Goal: Information Seeking & Learning: Learn about a topic

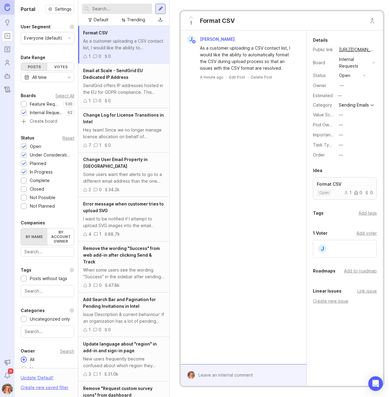
click at [115, 10] on input "text" at bounding box center [121, 8] width 58 height 7
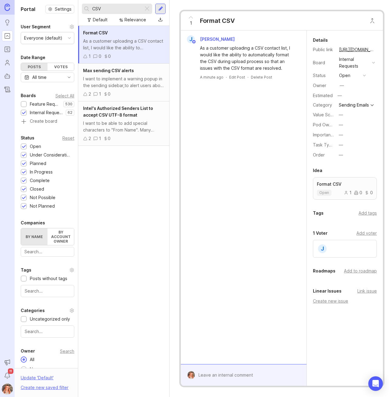
drag, startPoint x: 110, startPoint y: 7, endPoint x: 80, endPoint y: -5, distance: 31.4
click at [80, 0] on html "Ideas Portal Roadmaps Users Autopilot Changelog Announcements Notifications 11 …" at bounding box center [194, 198] width 389 height 397
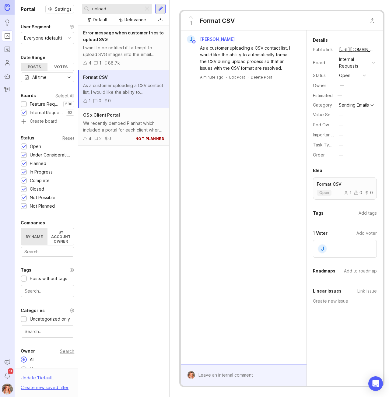
click at [110, 9] on input "upload" at bounding box center [116, 8] width 49 height 7
drag, startPoint x: 110, startPoint y: 9, endPoint x: 39, endPoint y: -5, distance: 72.3
click at [39, 0] on html "Ideas Portal Roadmaps Users Autopilot Changelog Announcements Notifications 11 …" at bounding box center [194, 198] width 389 height 397
type input "CSV"
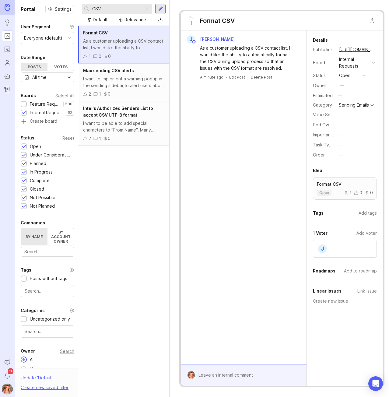
click at [22, 107] on div at bounding box center [24, 104] width 6 height 6
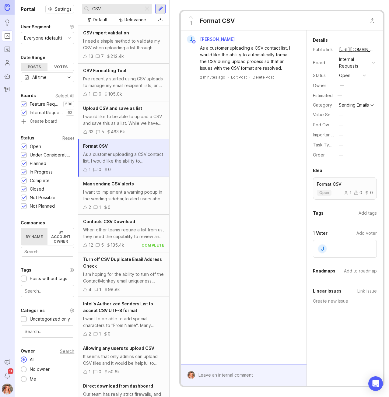
click at [136, 86] on div "I've recently started using CSV uploads to manage my email recipient lists, and…" at bounding box center [123, 81] width 81 height 13
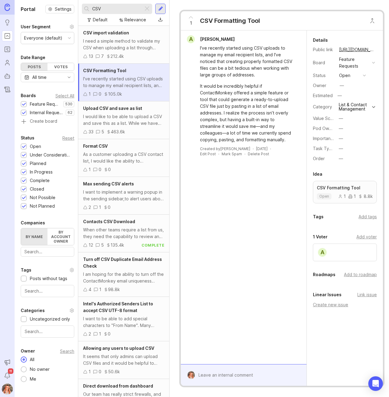
click at [116, 154] on div "As a customer uploading a CSV contact list, I would like the ability to automat…" at bounding box center [123, 157] width 81 height 13
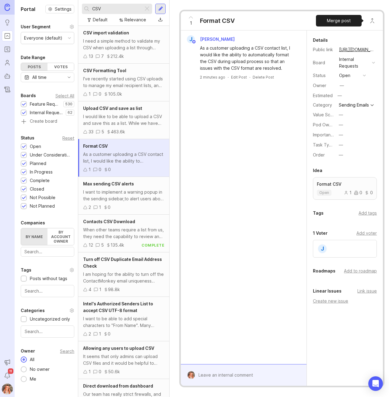
click at [370, 21] on button "Close button" at bounding box center [372, 21] width 12 height 12
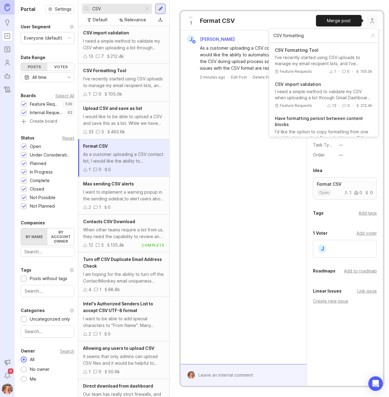
type input "CSV formatting"
click at [313, 59] on div "I've recently started using CSV uploads to manage my email recipient lists, and…" at bounding box center [323, 60] width 97 height 12
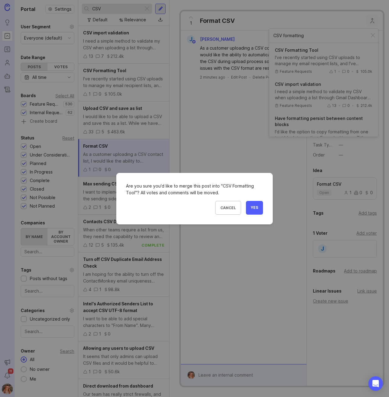
click at [260, 203] on button "Yes" at bounding box center [254, 208] width 17 height 14
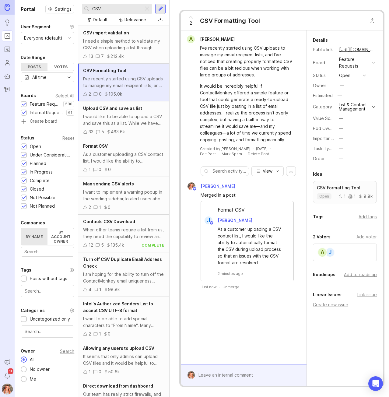
click at [105, 45] on div "I need a simple method to validate my CSV when uploading a list through Gmail D…" at bounding box center [123, 44] width 81 height 13
